Goal: Navigation & Orientation: Find specific page/section

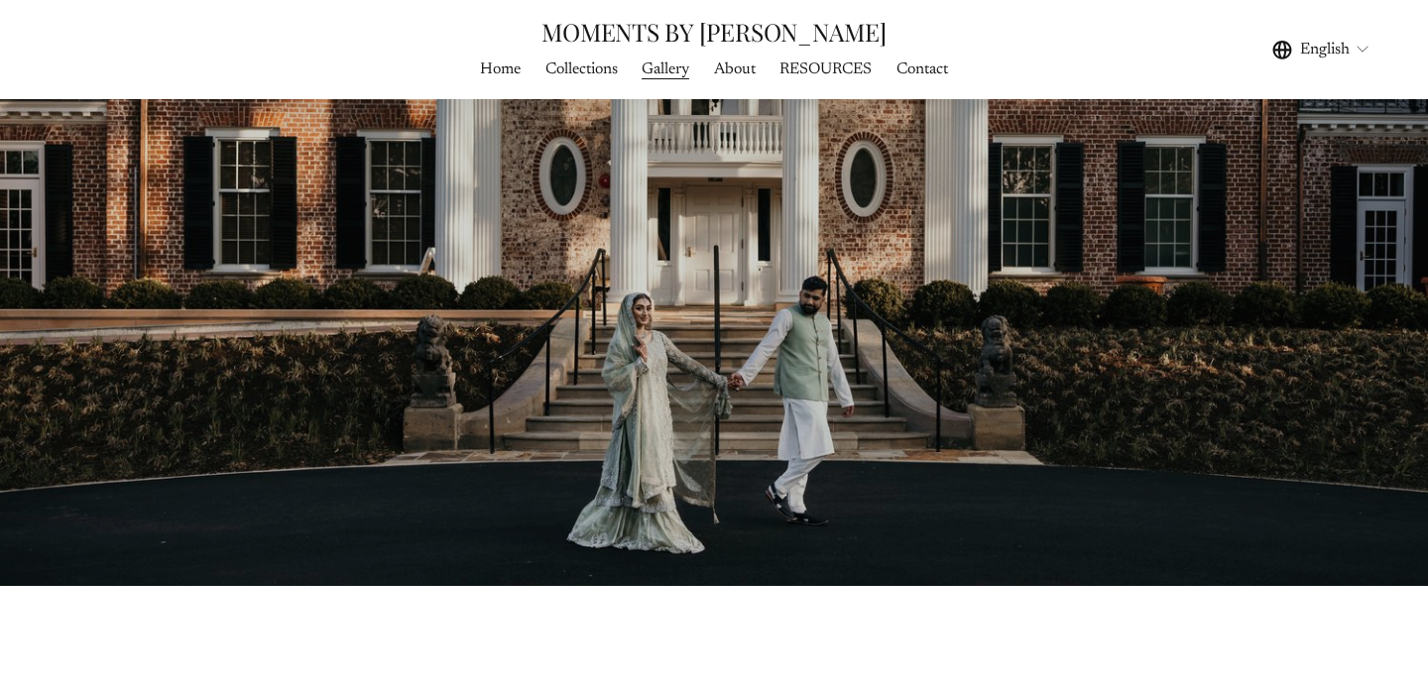
click at [929, 70] on link "Contact" at bounding box center [923, 69] width 52 height 27
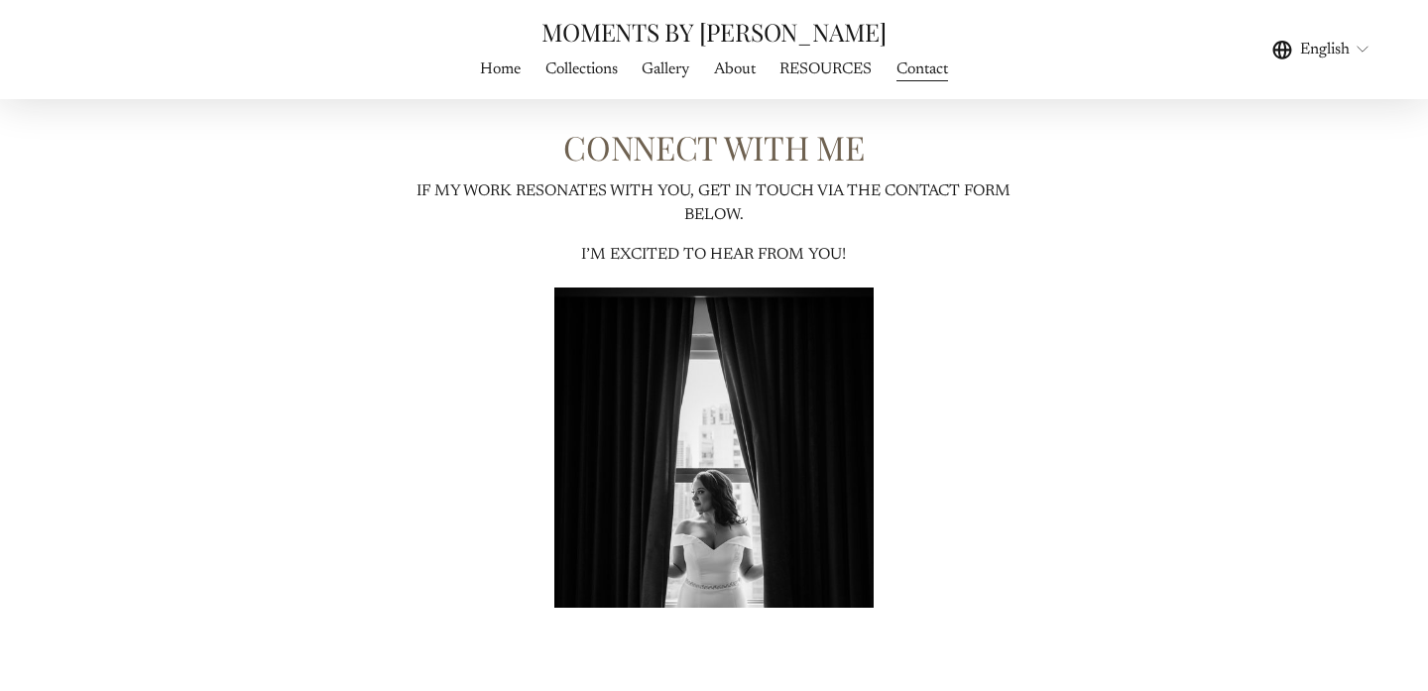
click at [718, 16] on link "MOMENTS BY [PERSON_NAME]" at bounding box center [713, 31] width 344 height 33
